Goal: Transaction & Acquisition: Purchase product/service

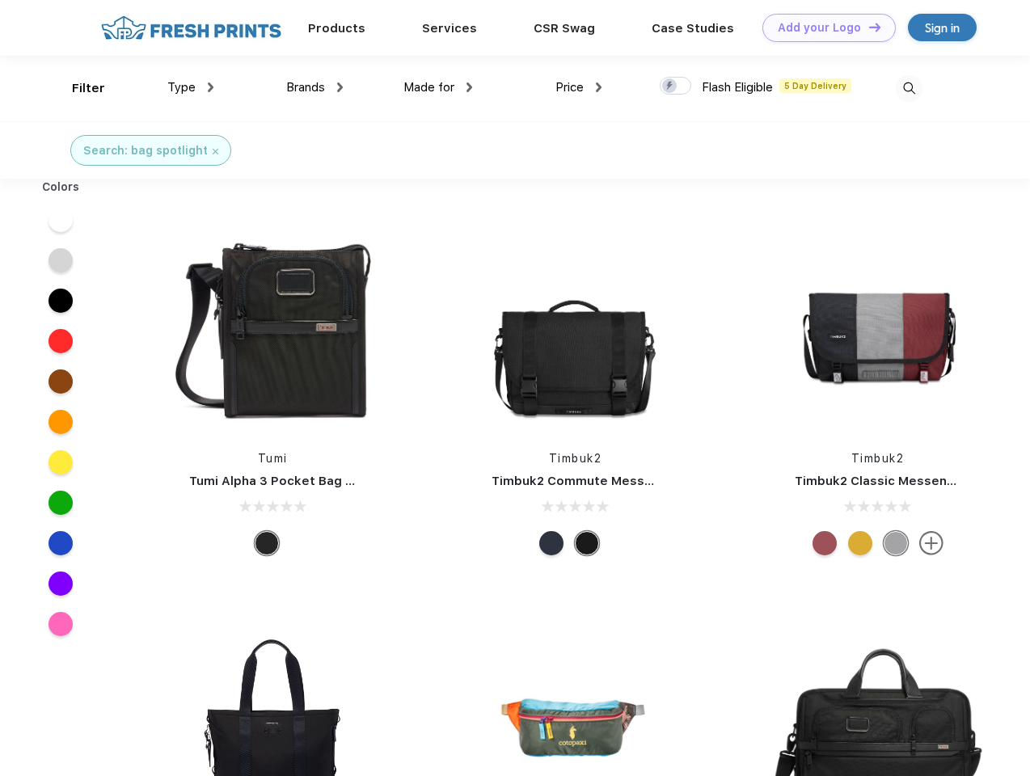
scroll to position [1, 0]
click at [823, 27] on link "Add your Logo Design Tool" at bounding box center [828, 28] width 133 height 28
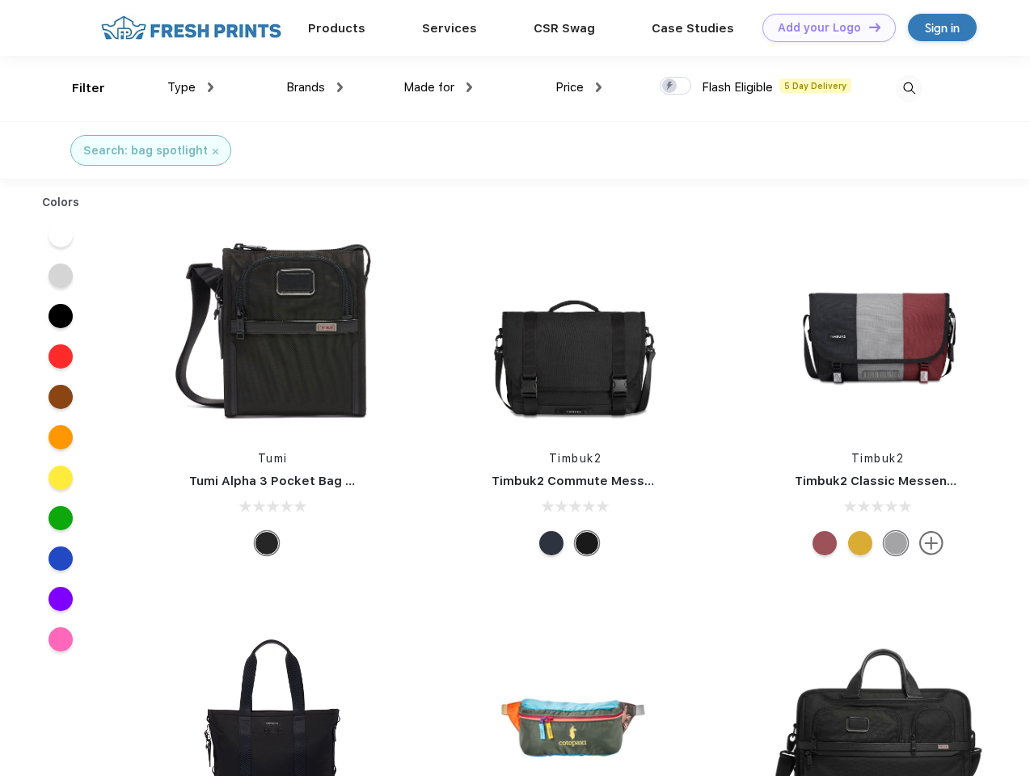
click at [0, 0] on div "Design Tool" at bounding box center [0, 0] width 0 height 0
click at [867, 27] on link "Add your Logo Design Tool" at bounding box center [828, 28] width 133 height 28
click at [78, 88] on div "Filter" at bounding box center [88, 88] width 33 height 19
click at [191, 87] on span "Type" at bounding box center [181, 87] width 28 height 15
click at [314, 87] on span "Brands" at bounding box center [305, 87] width 39 height 15
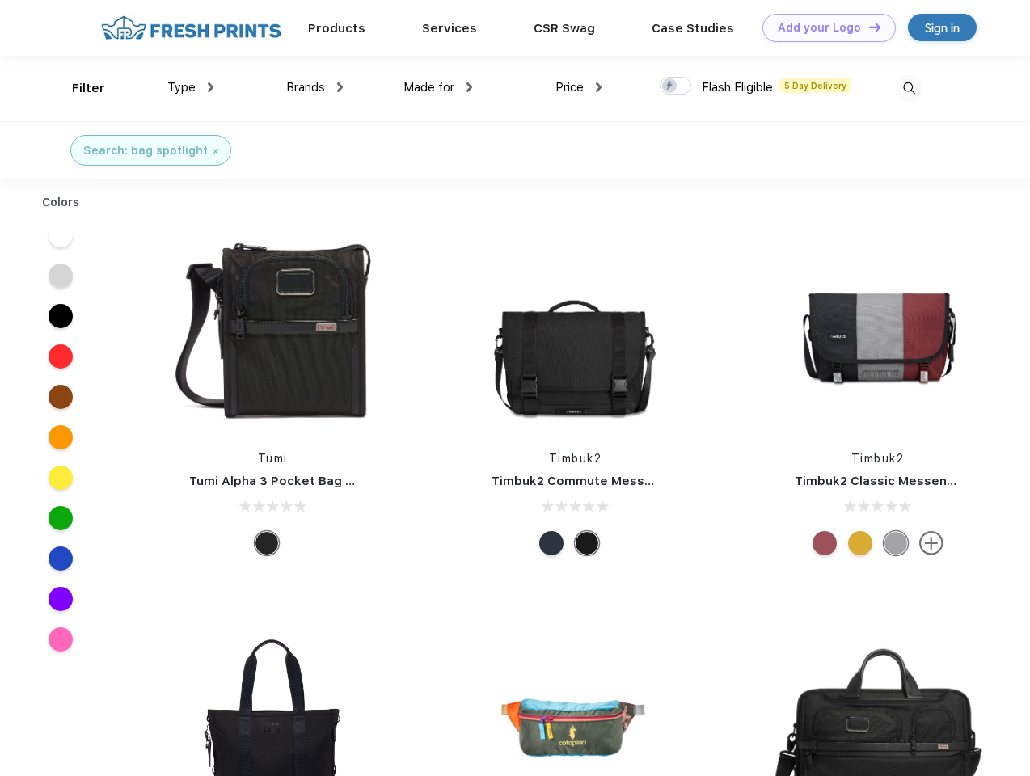
click at [438, 87] on span "Made for" at bounding box center [428, 87] width 51 height 15
click at [579, 87] on span "Price" at bounding box center [569, 87] width 28 height 15
click at [676, 87] on div at bounding box center [676, 86] width 32 height 18
click at [670, 87] on input "checkbox" at bounding box center [665, 81] width 11 height 11
click at [909, 88] on img at bounding box center [909, 88] width 27 height 27
